Goal: Task Accomplishment & Management: Manage account settings

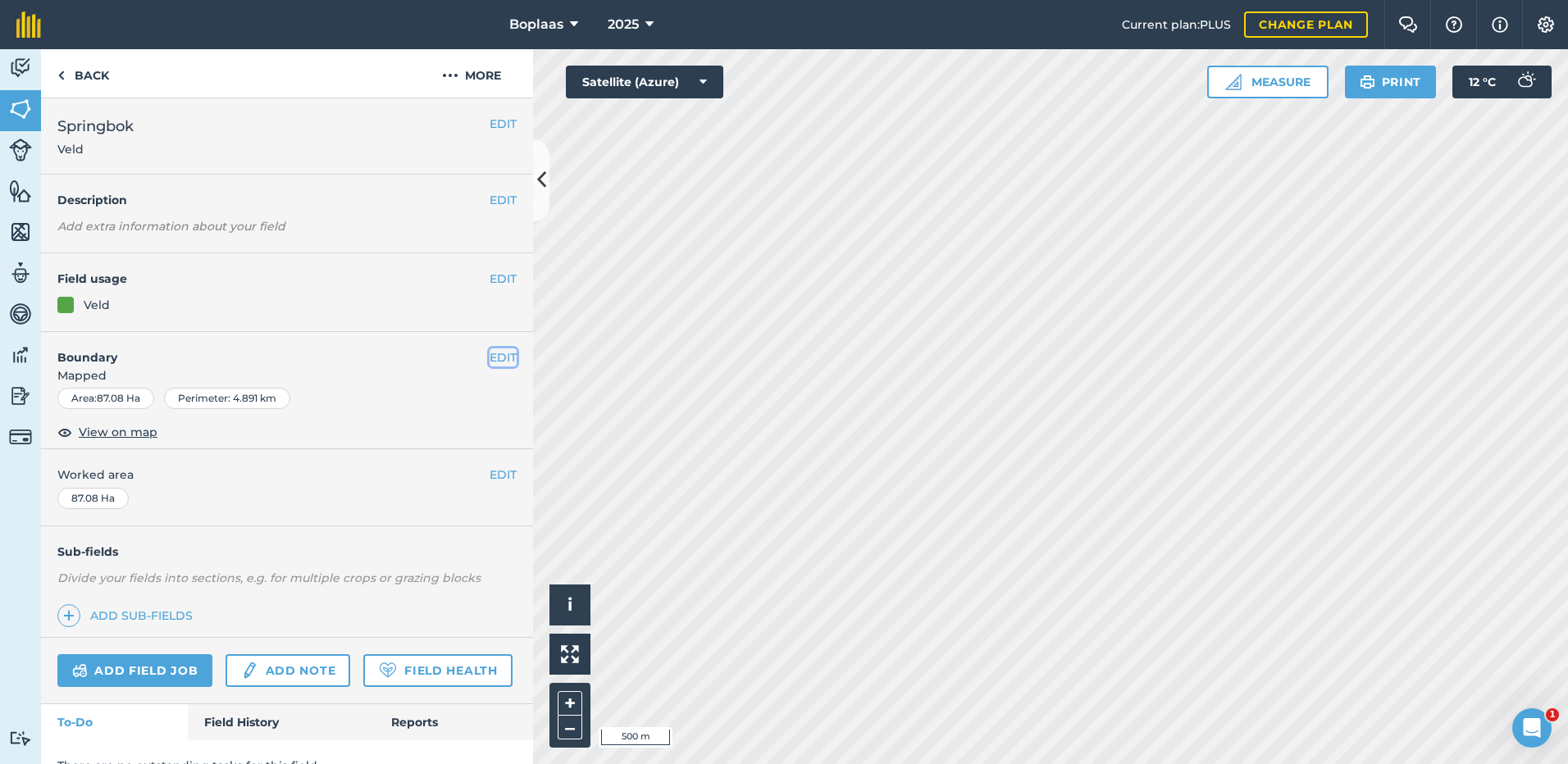
click at [492, 351] on button "EDIT" at bounding box center [503, 357] width 27 height 18
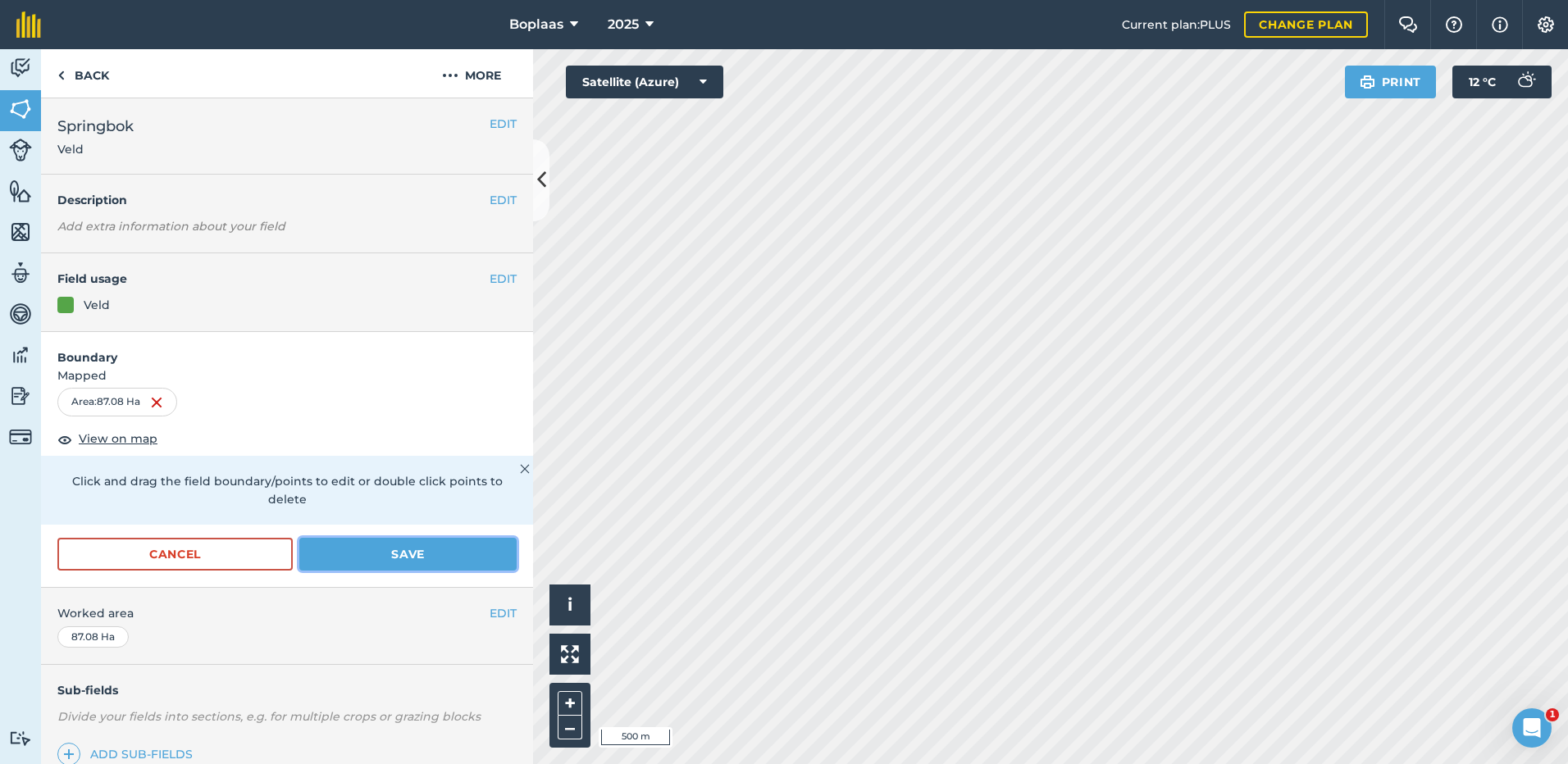
click at [415, 552] on button "Save" at bounding box center [408, 554] width 218 height 33
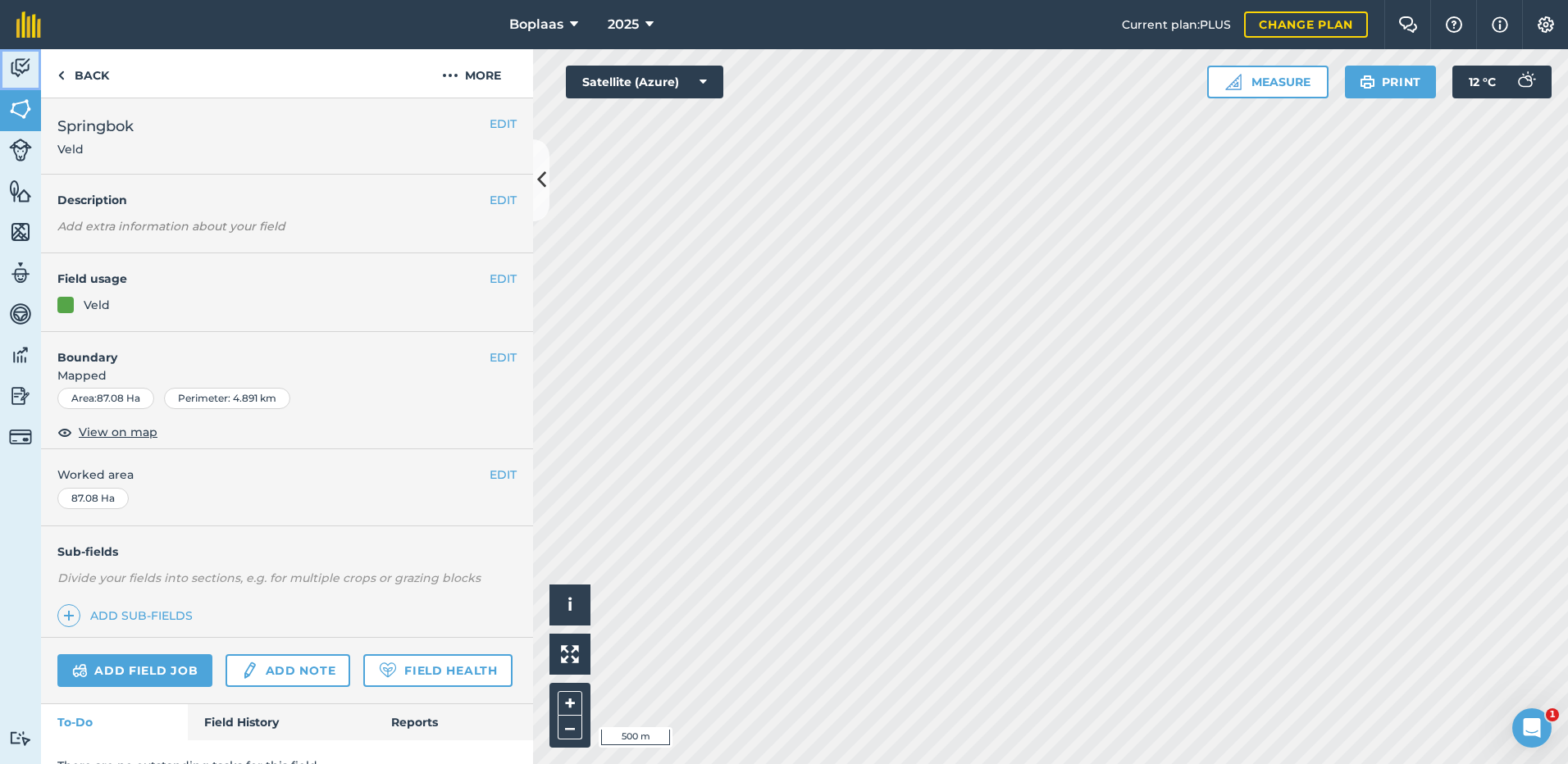
click at [17, 64] on img at bounding box center [21, 67] width 23 height 24
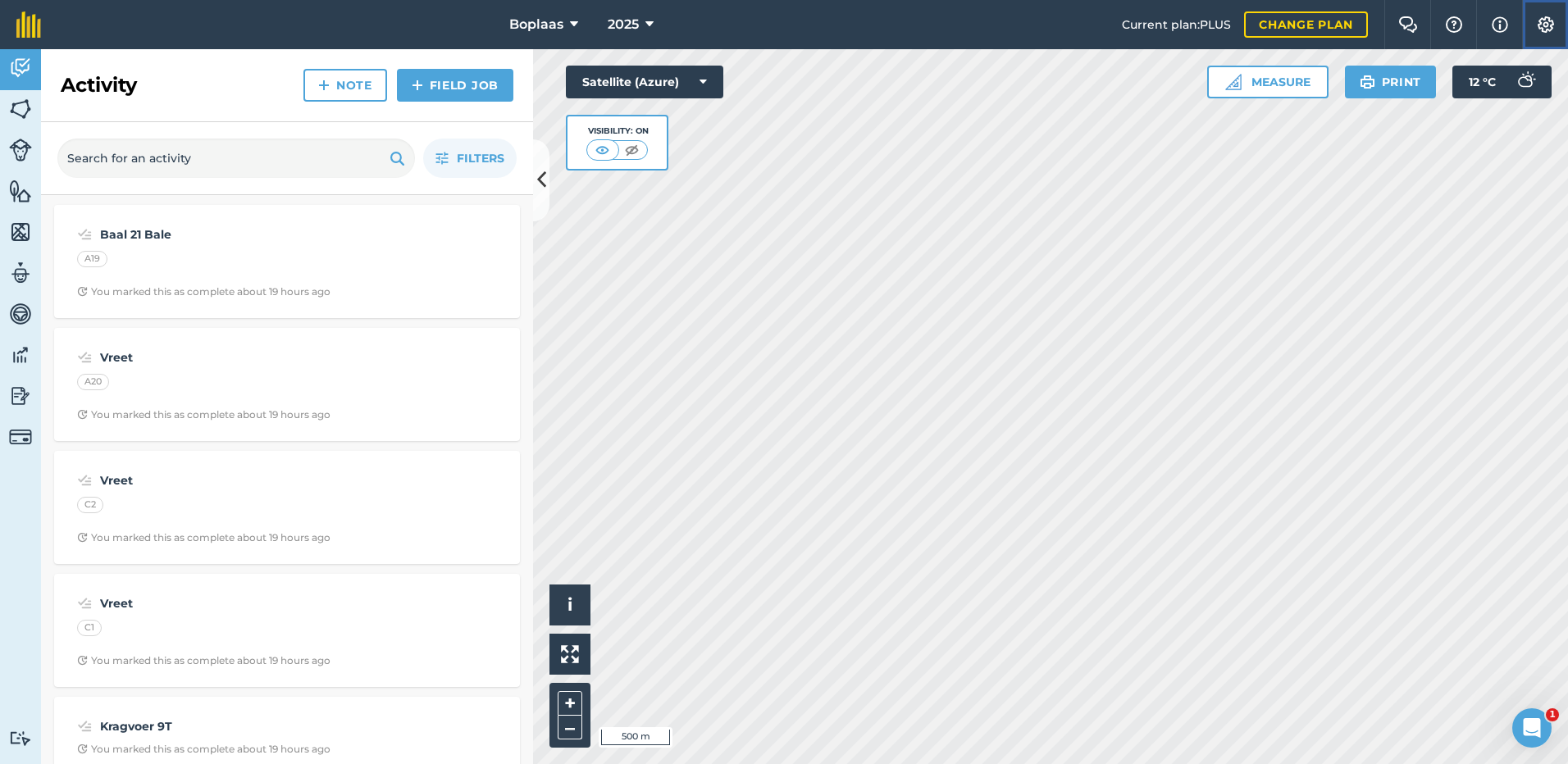
click at [1543, 23] on img at bounding box center [1546, 24] width 20 height 17
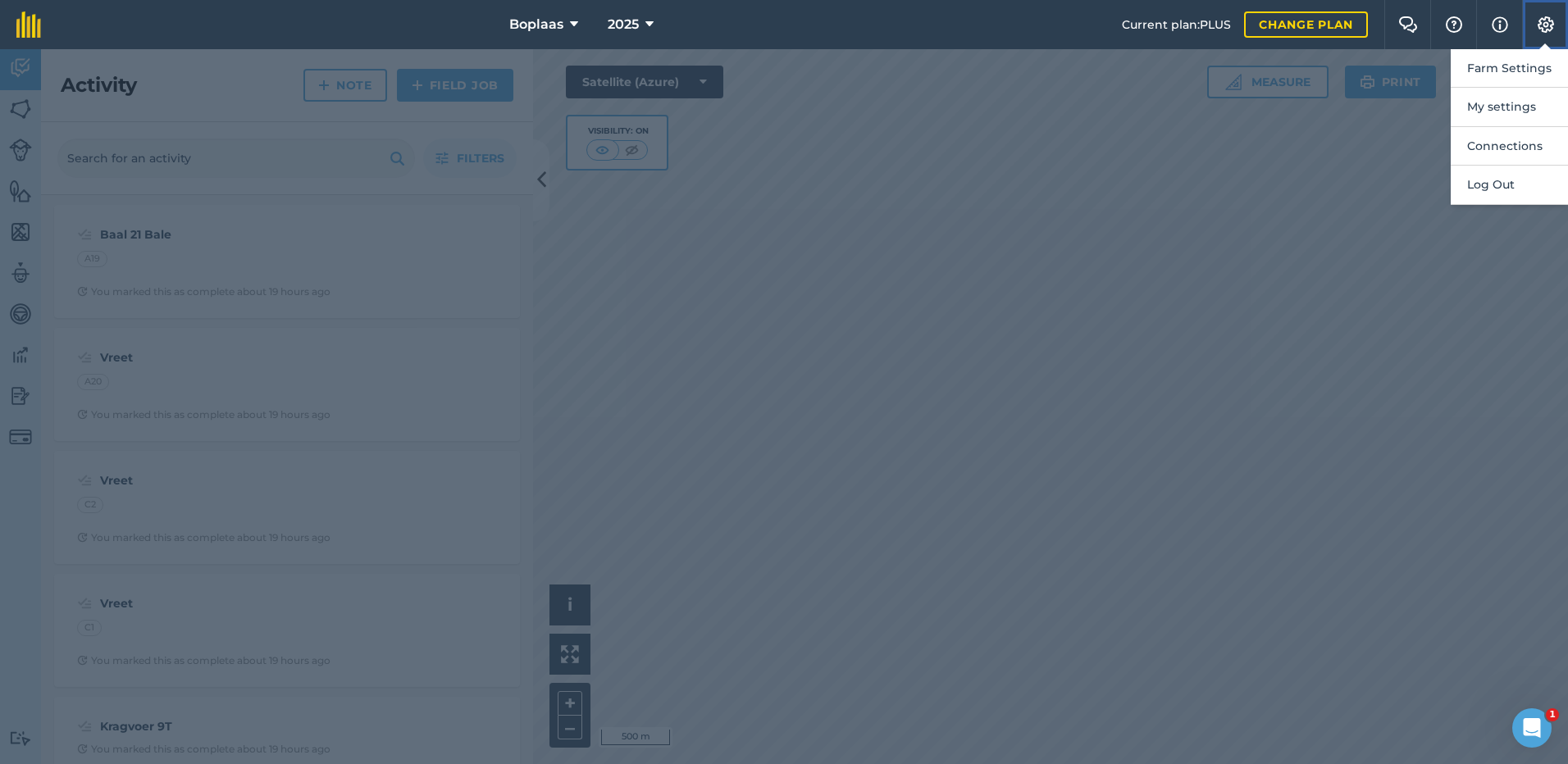
click at [1543, 23] on img at bounding box center [1546, 24] width 20 height 17
